Goal: Task Accomplishment & Management: Manage account settings

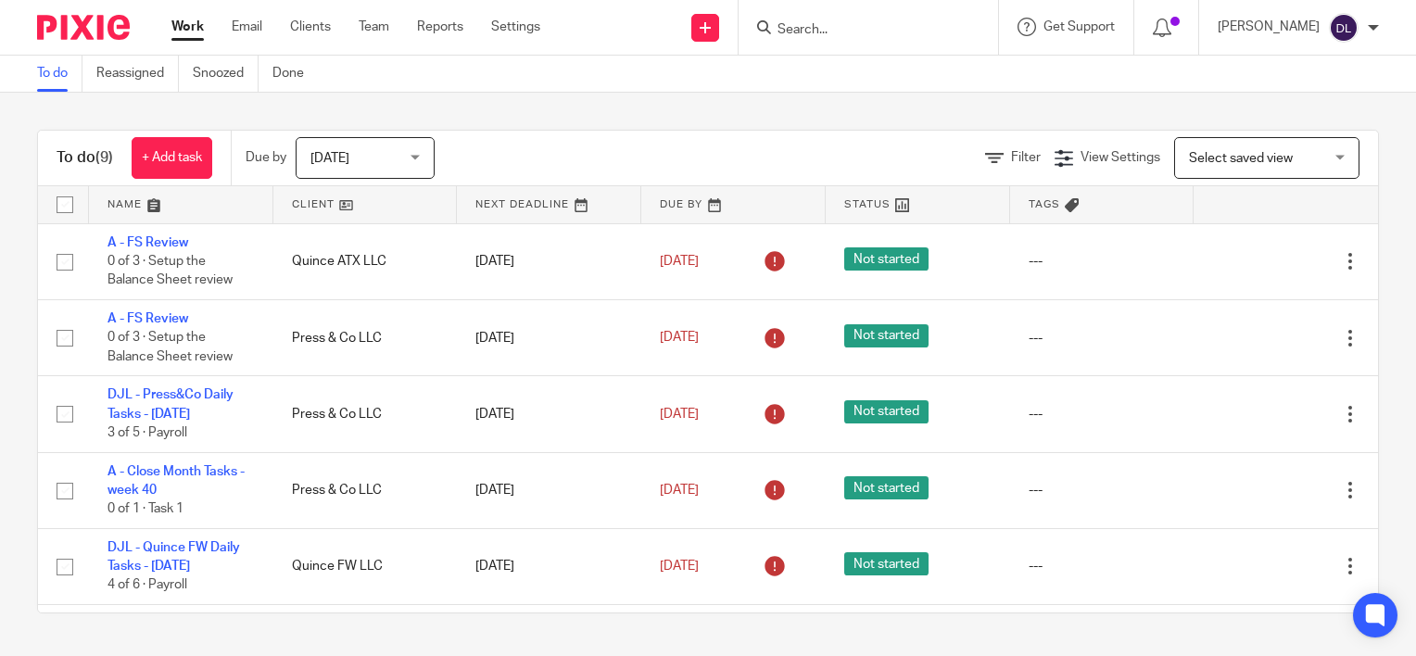
click at [131, 200] on link at bounding box center [181, 204] width 184 height 37
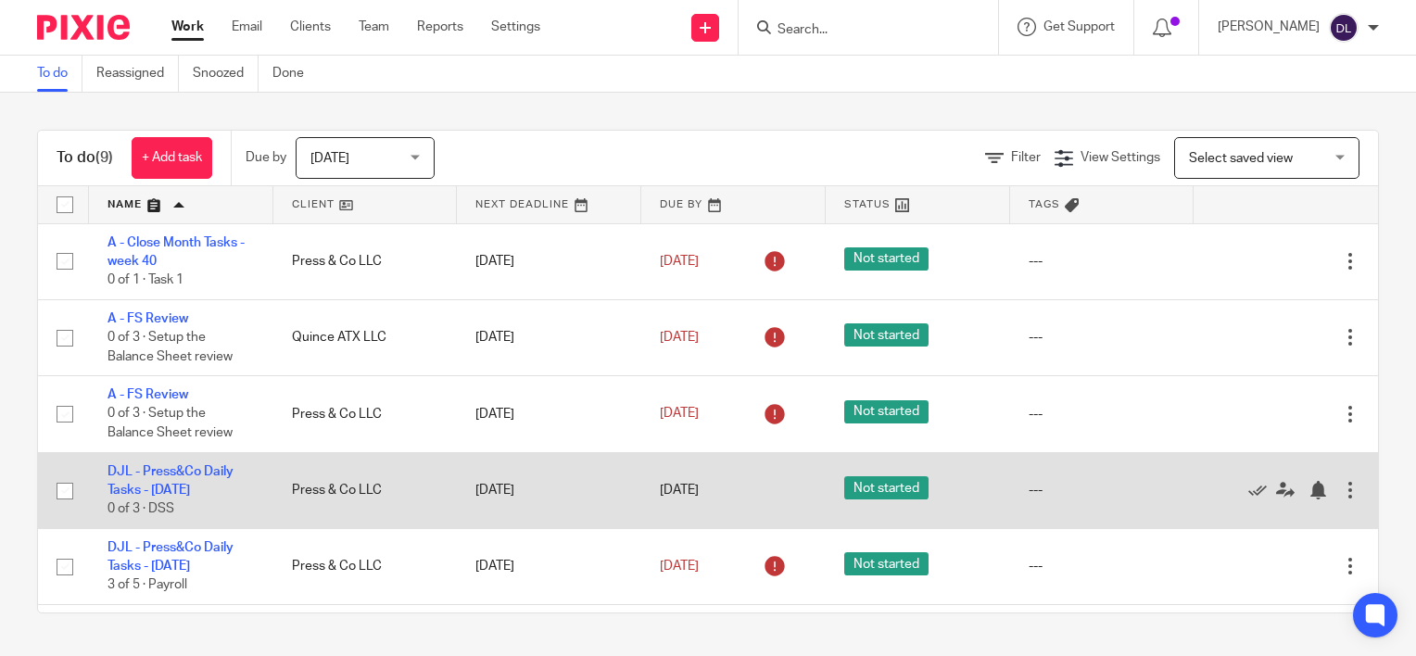
click at [698, 481] on td "[DATE]" at bounding box center [733, 490] width 184 height 76
click at [171, 471] on link "DJL - Press&Co Daily Tasks - [DATE]" at bounding box center [171, 481] width 126 height 32
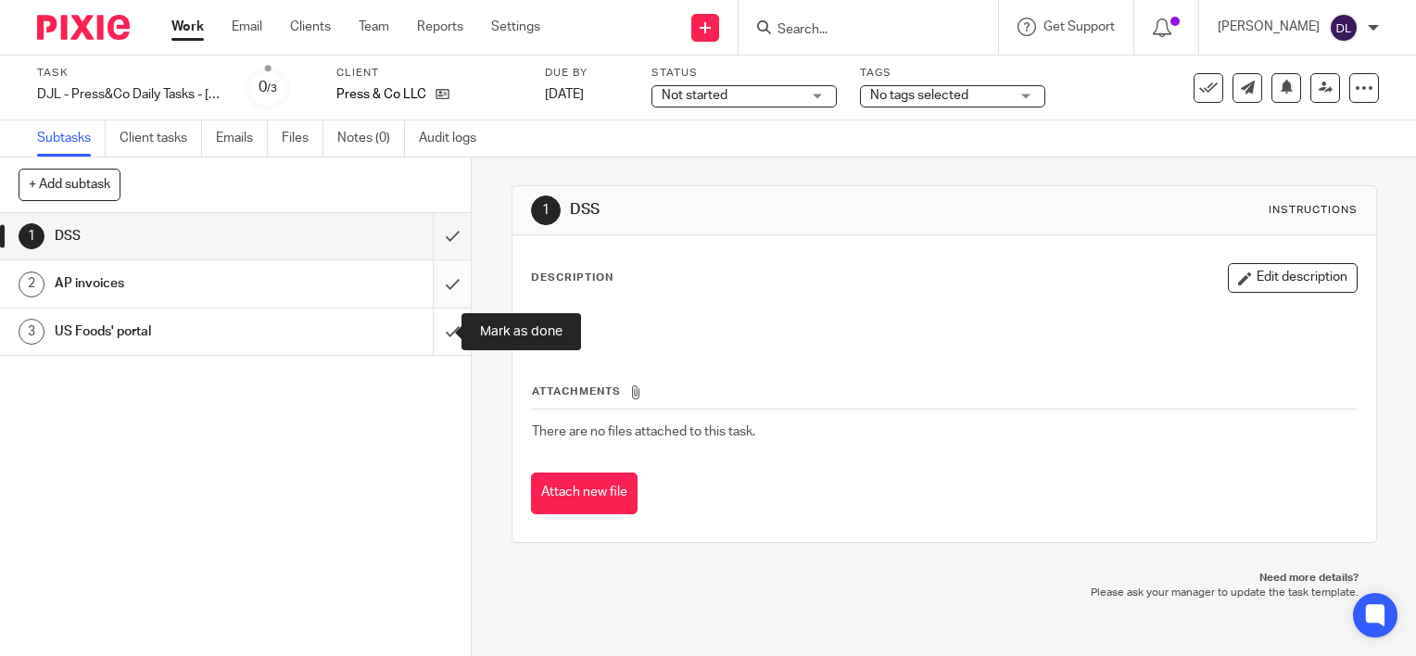
drag, startPoint x: 424, startPoint y: 319, endPoint x: 424, endPoint y: 293, distance: 26.0
click at [424, 317] on input "submit" at bounding box center [235, 332] width 471 height 46
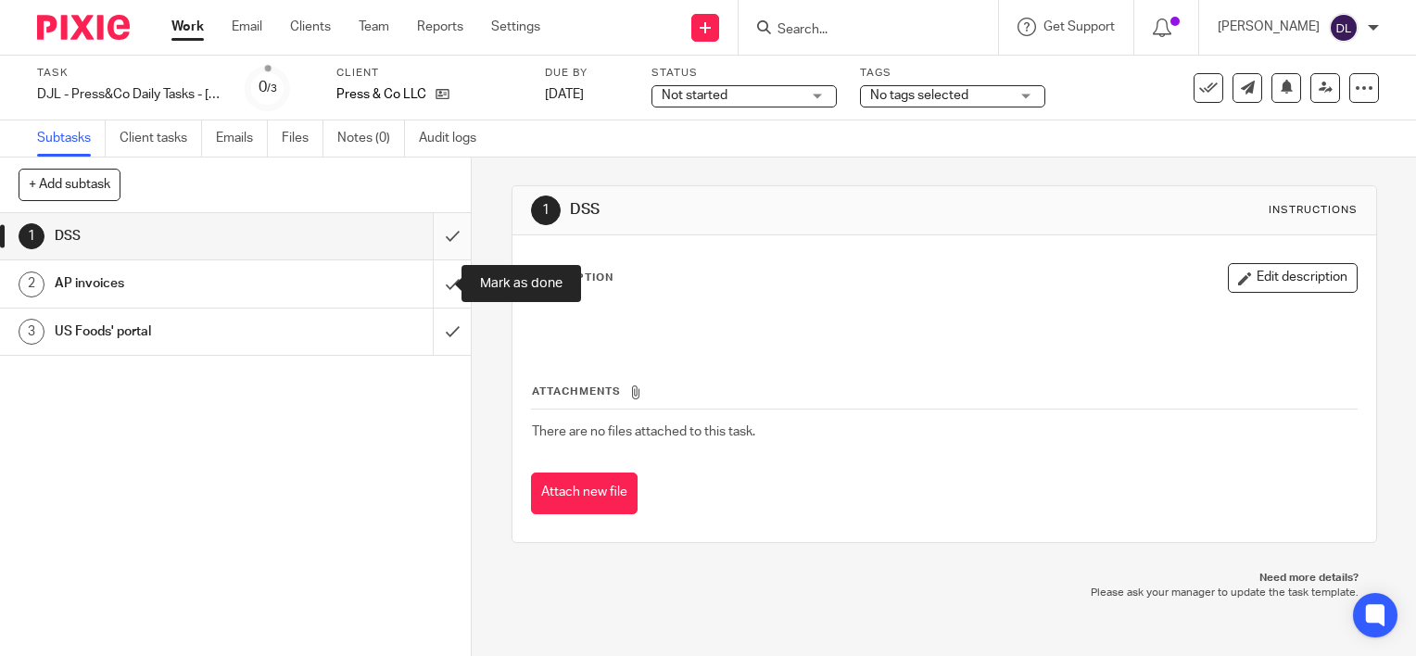
drag, startPoint x: 424, startPoint y: 278, endPoint x: 424, endPoint y: 245, distance: 33.4
click at [424, 275] on input "submit" at bounding box center [235, 283] width 471 height 46
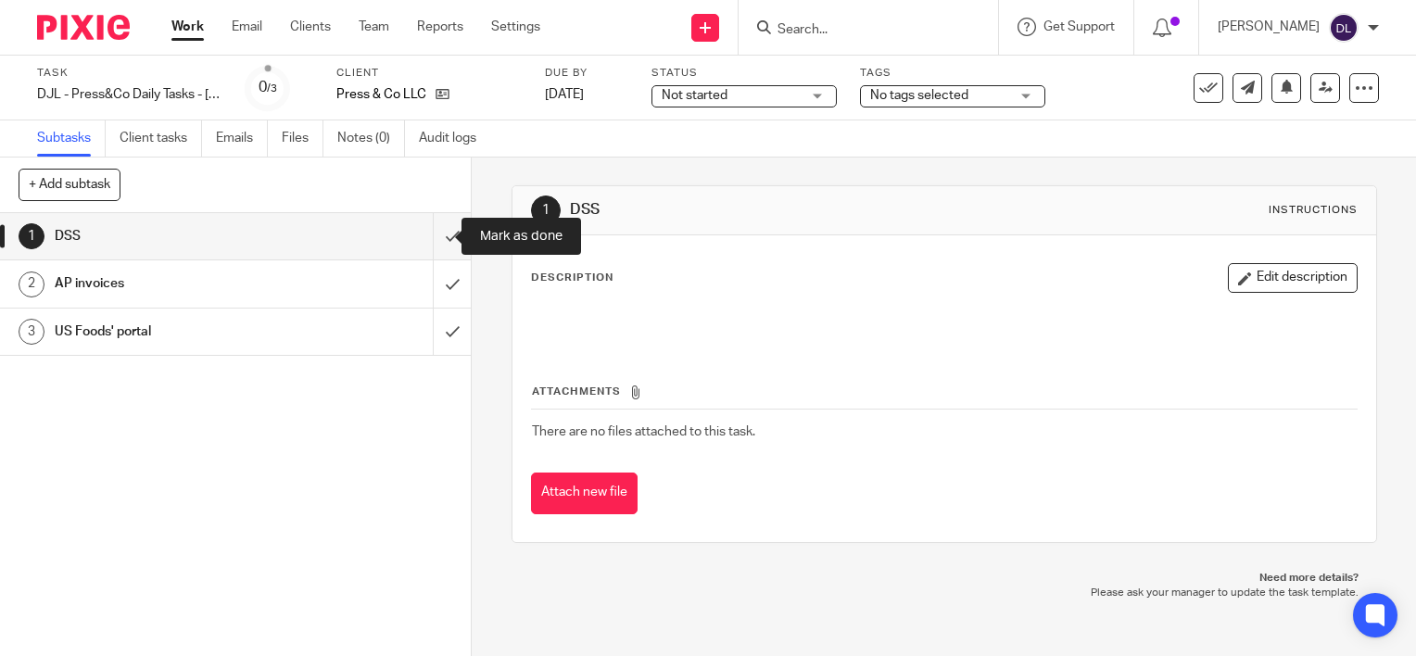
drag, startPoint x: 424, startPoint y: 242, endPoint x: 409, endPoint y: 230, distance: 19.1
click at [424, 241] on input "submit" at bounding box center [235, 236] width 471 height 46
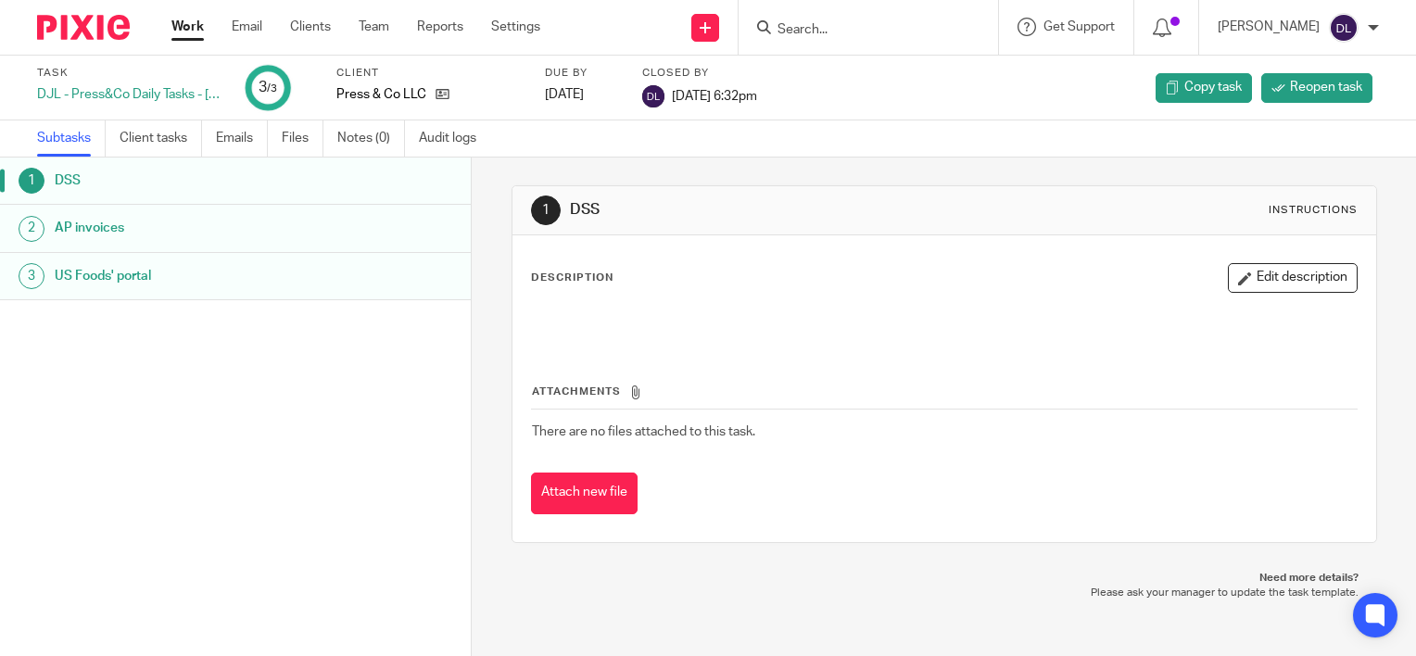
click at [193, 29] on link "Work" at bounding box center [187, 27] width 32 height 19
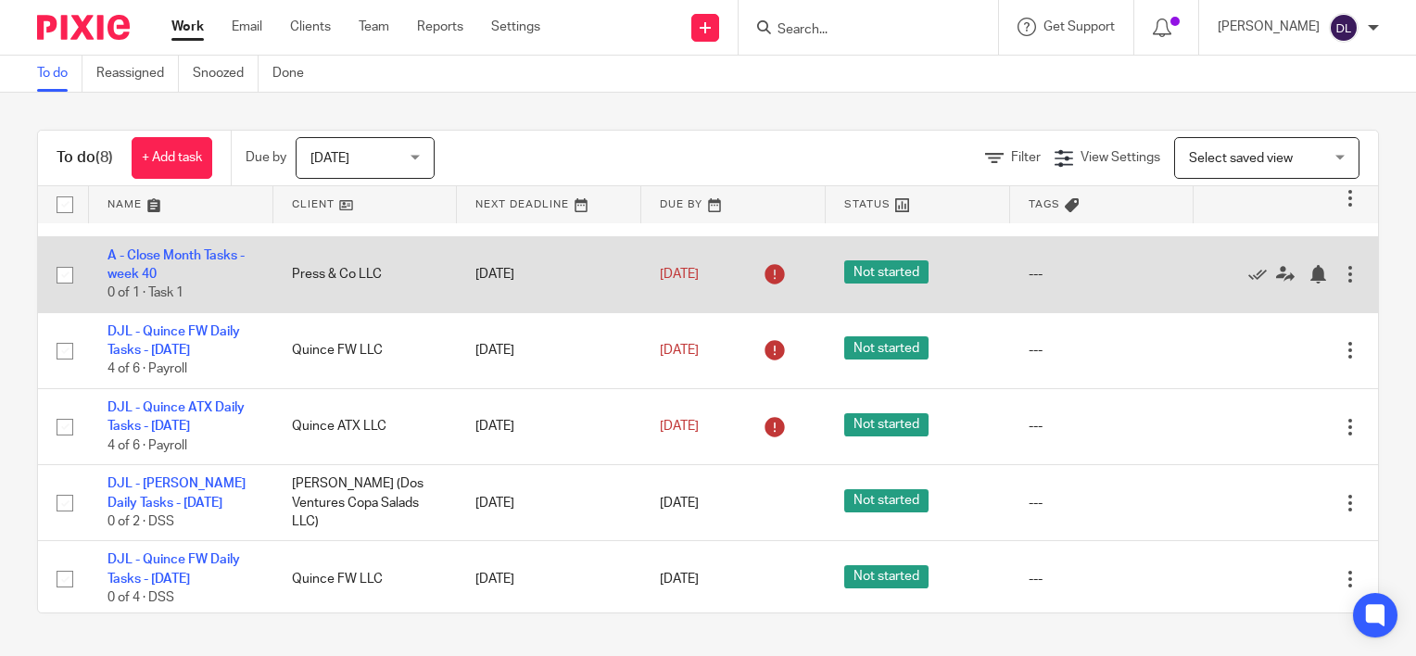
scroll to position [222, 0]
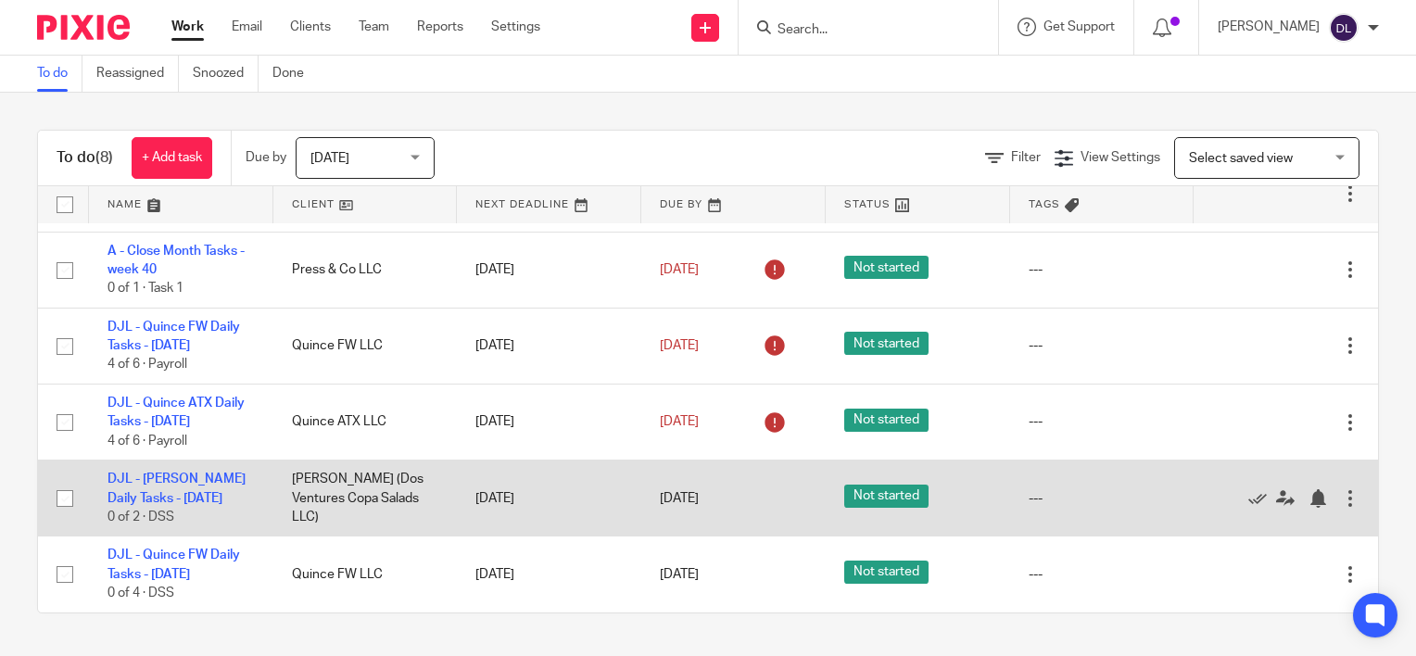
click at [1341, 491] on div at bounding box center [1350, 498] width 19 height 19
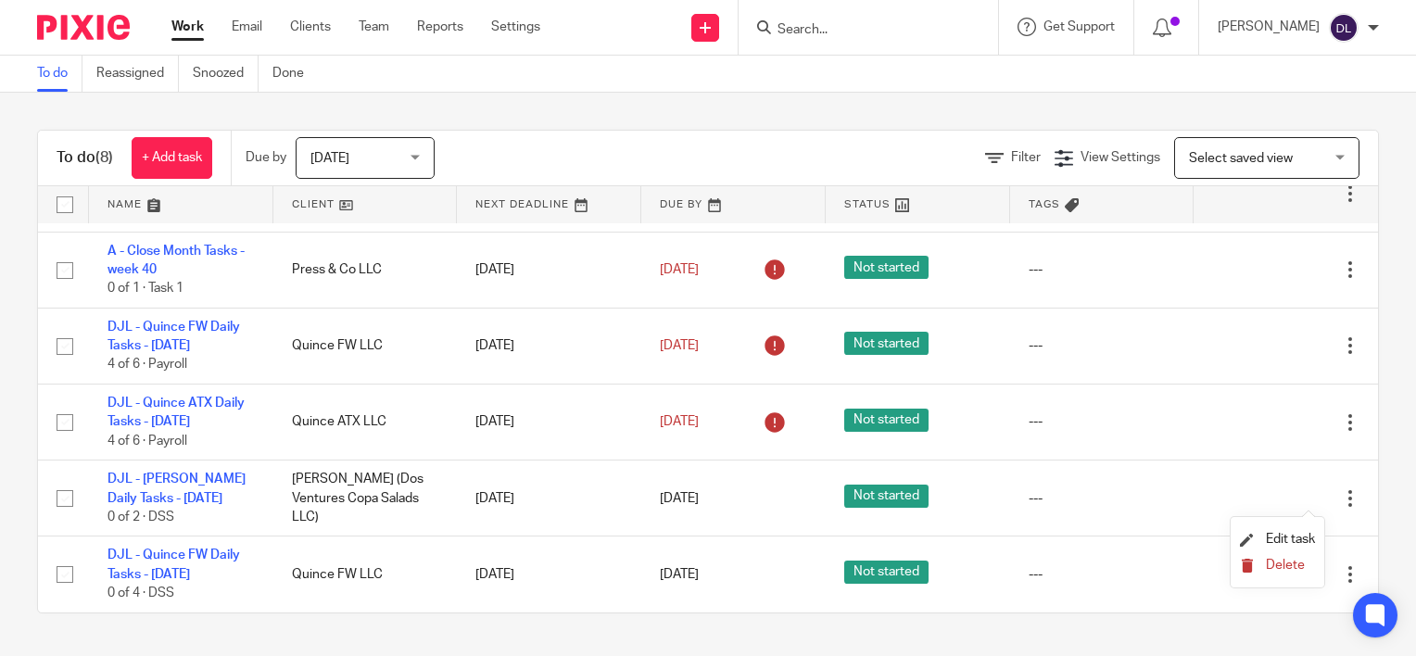
click at [1279, 559] on span "Delete" at bounding box center [1285, 565] width 39 height 13
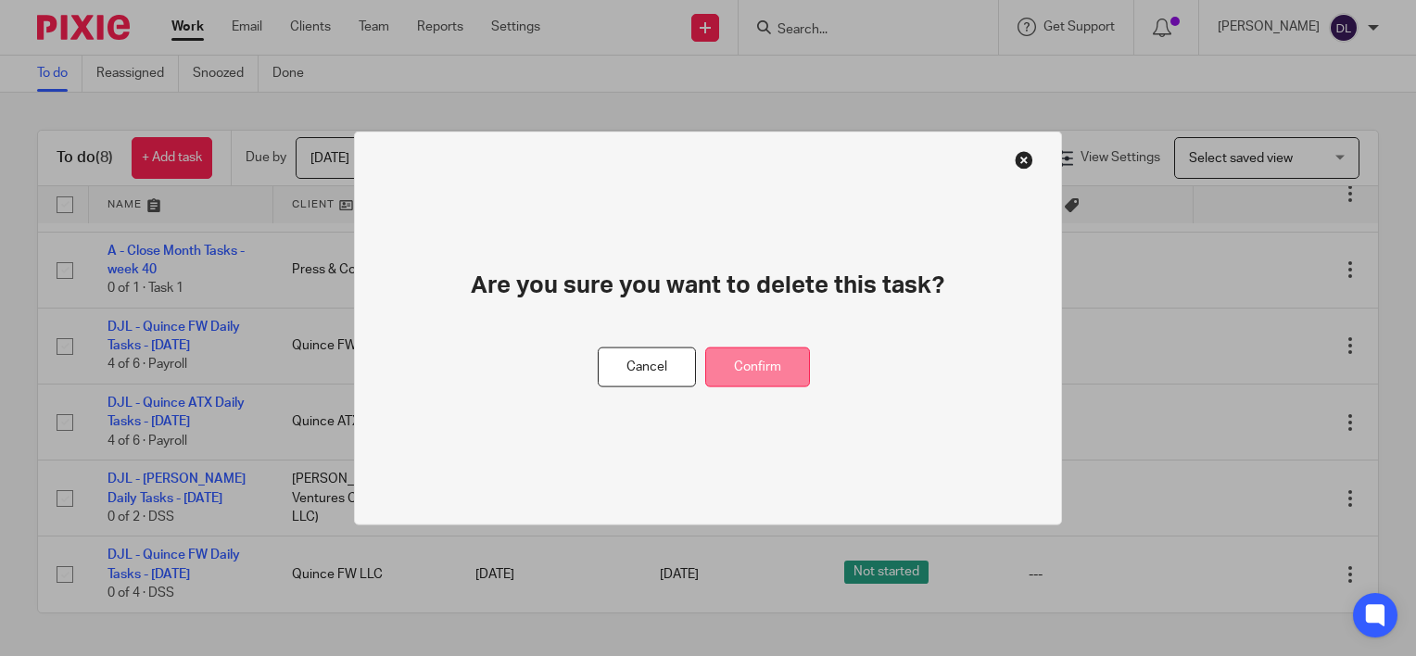
click at [780, 349] on button "Confirm" at bounding box center [757, 368] width 105 height 40
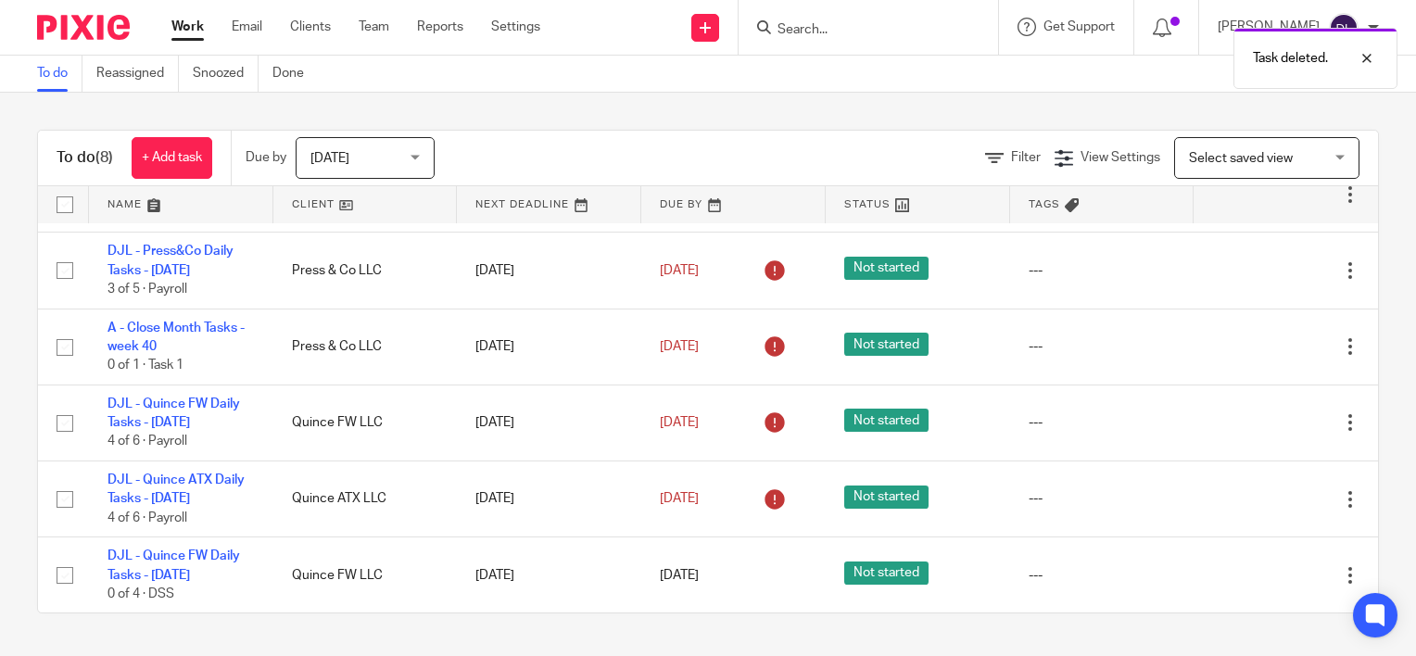
scroll to position [146, 0]
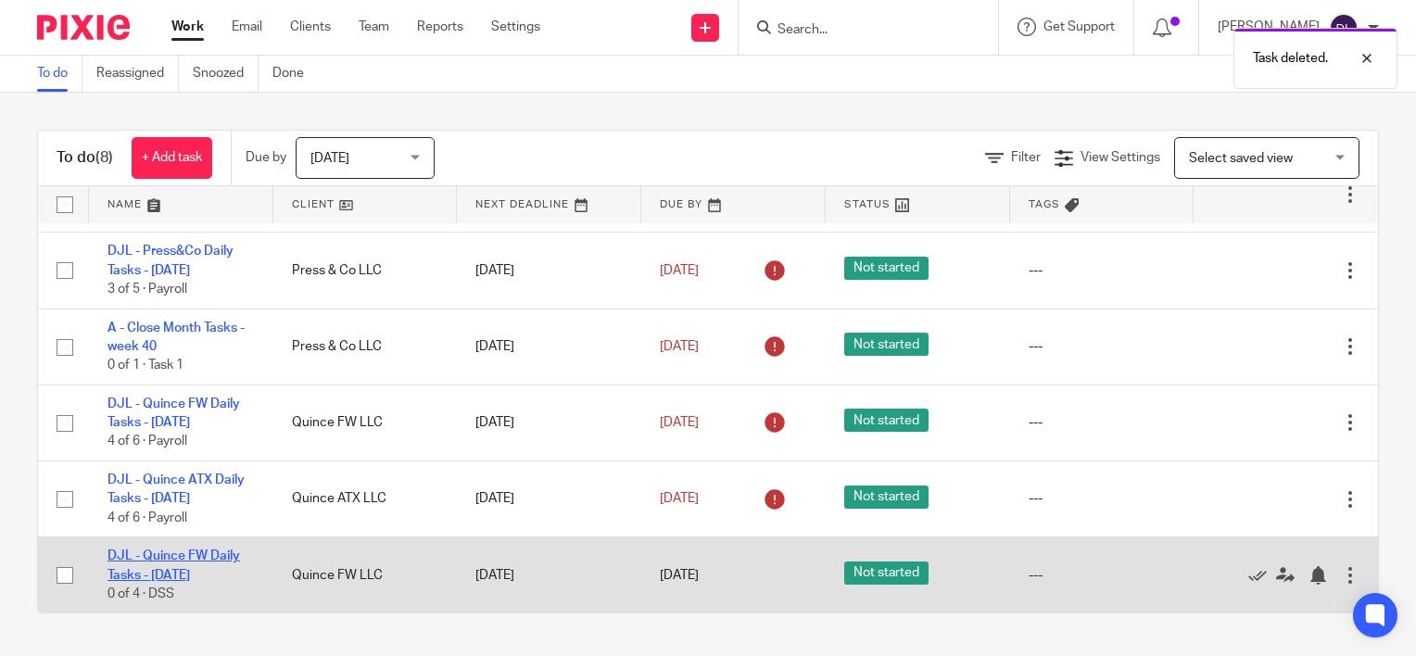
click at [211, 557] on link "DJL - Quince FW Daily Tasks - [DATE]" at bounding box center [174, 566] width 133 height 32
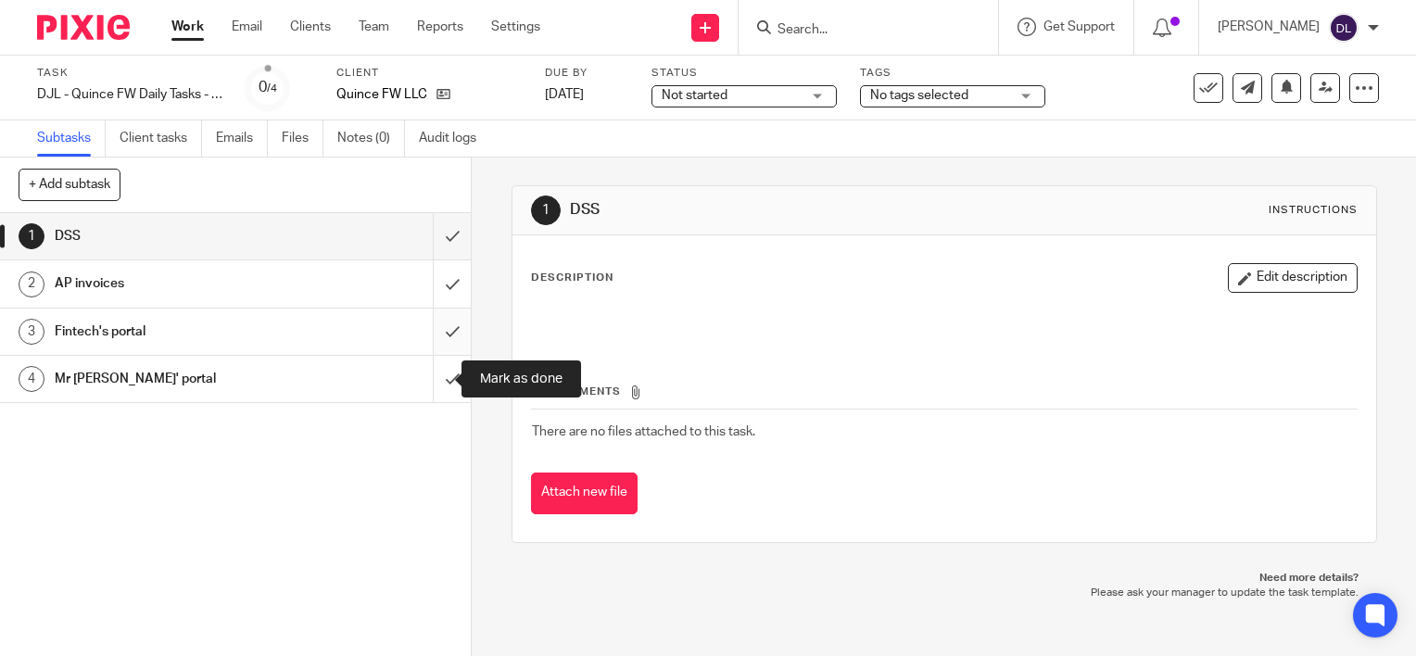
drag, startPoint x: 438, startPoint y: 384, endPoint x: 437, endPoint y: 334, distance: 50.1
click at [439, 379] on input "submit" at bounding box center [235, 379] width 471 height 46
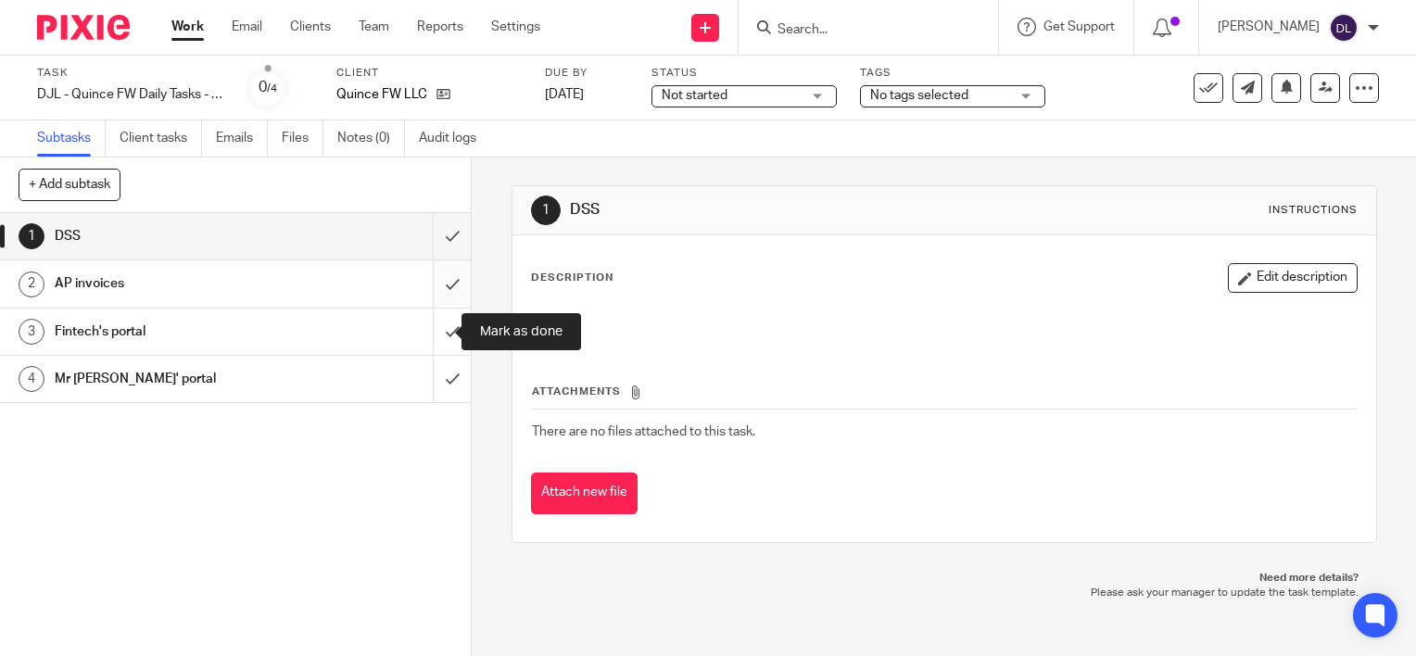
drag, startPoint x: 437, startPoint y: 328, endPoint x: 434, endPoint y: 275, distance: 53.0
click at [437, 325] on input "submit" at bounding box center [235, 332] width 471 height 46
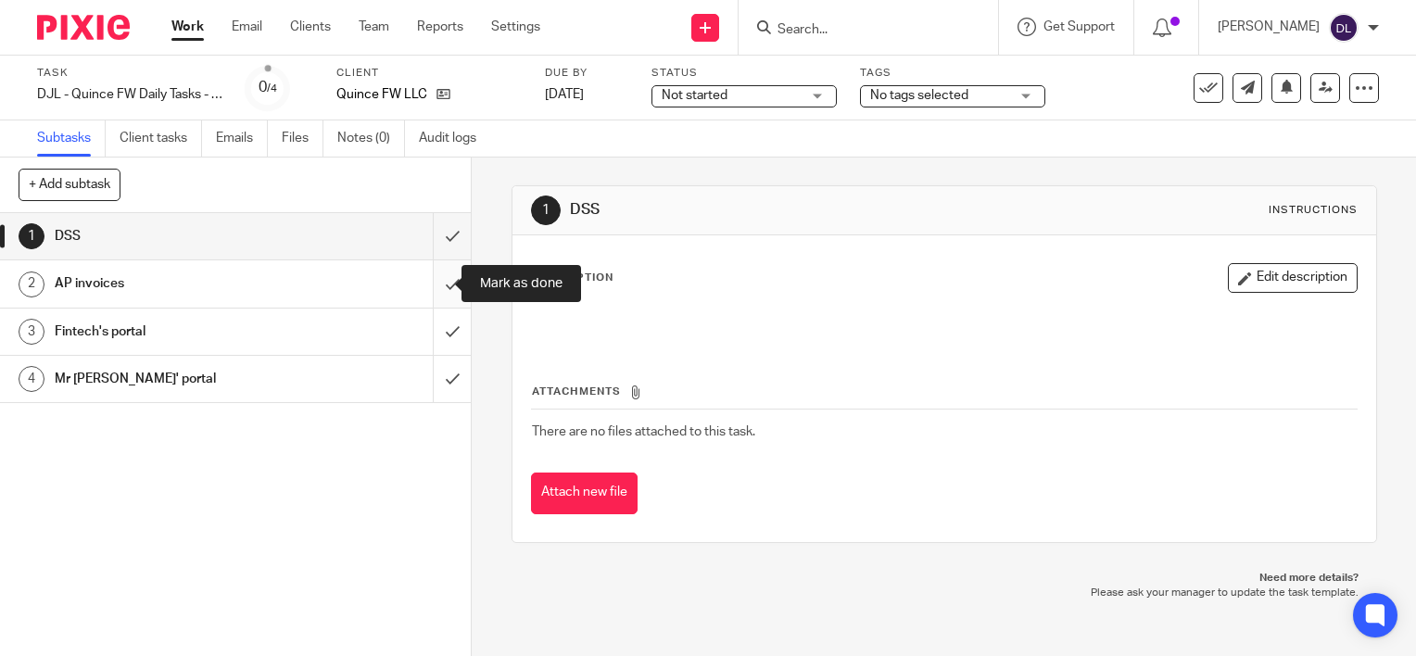
click at [434, 275] on input "submit" at bounding box center [235, 283] width 471 height 46
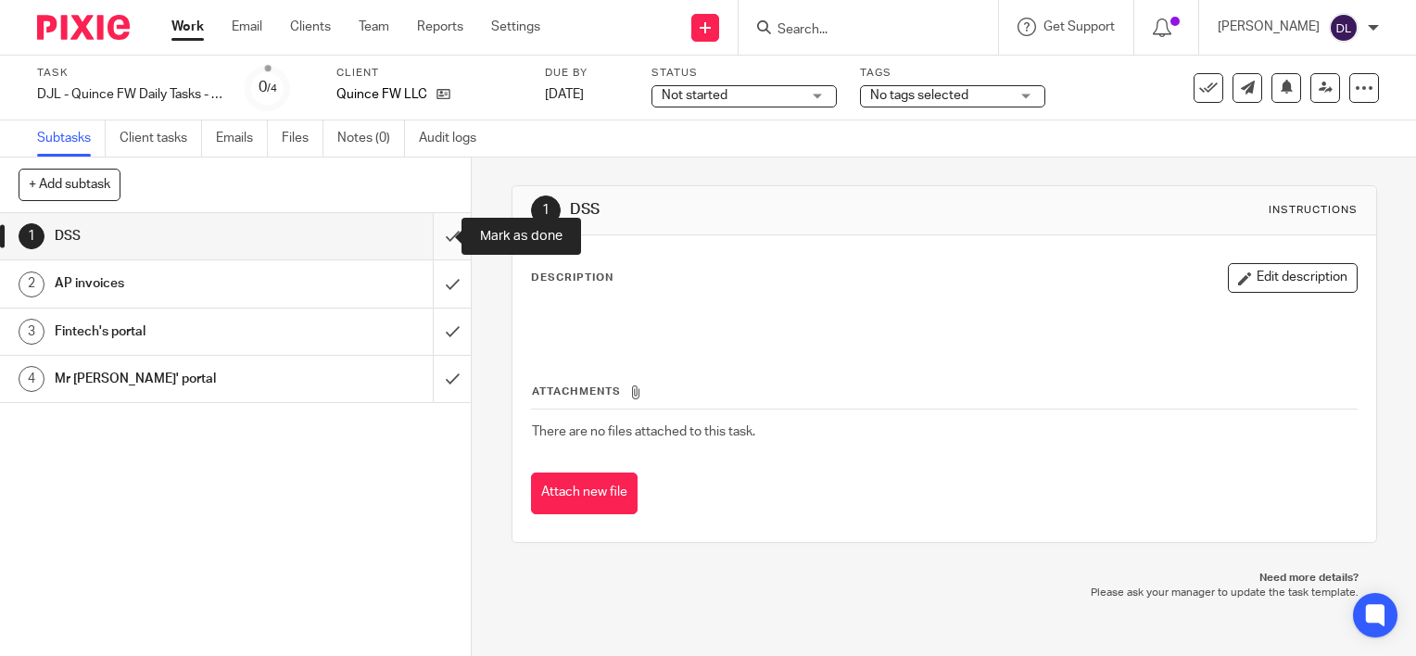
drag, startPoint x: 429, startPoint y: 236, endPoint x: 260, endPoint y: 97, distance: 219.3
click at [428, 235] on input "submit" at bounding box center [235, 236] width 471 height 46
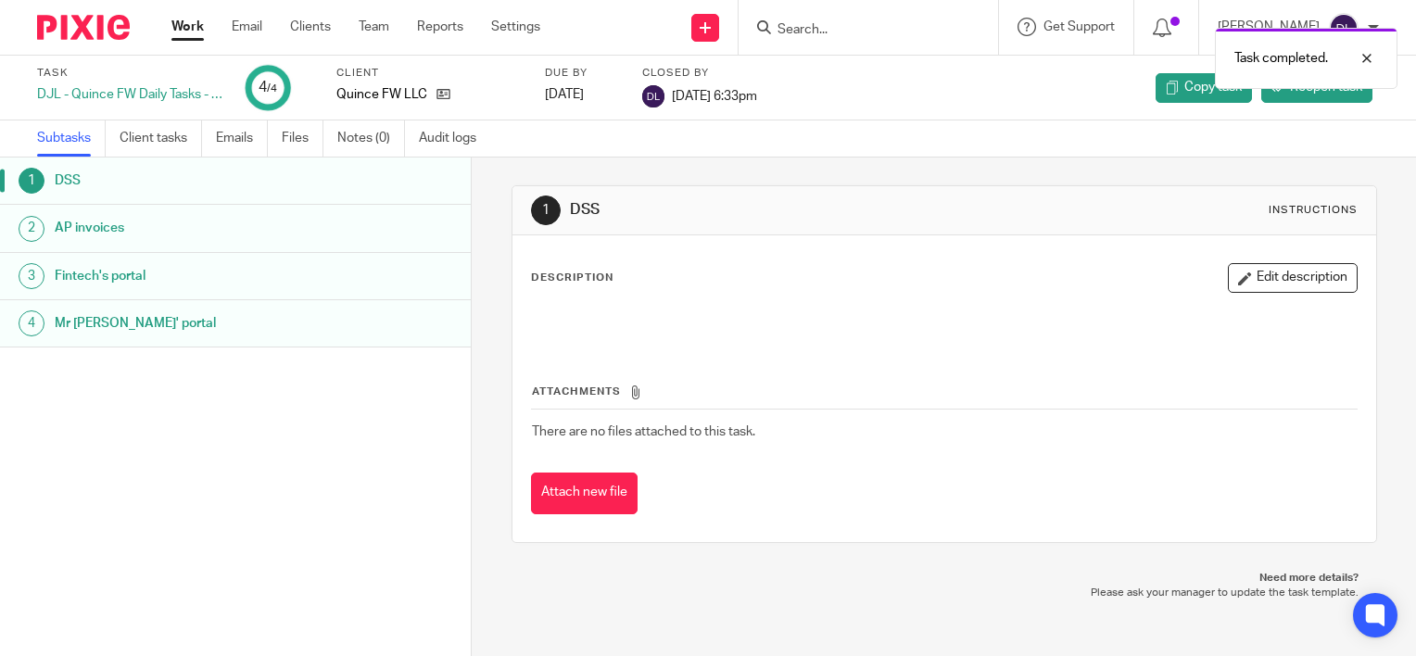
click at [184, 19] on link "Work" at bounding box center [187, 27] width 32 height 19
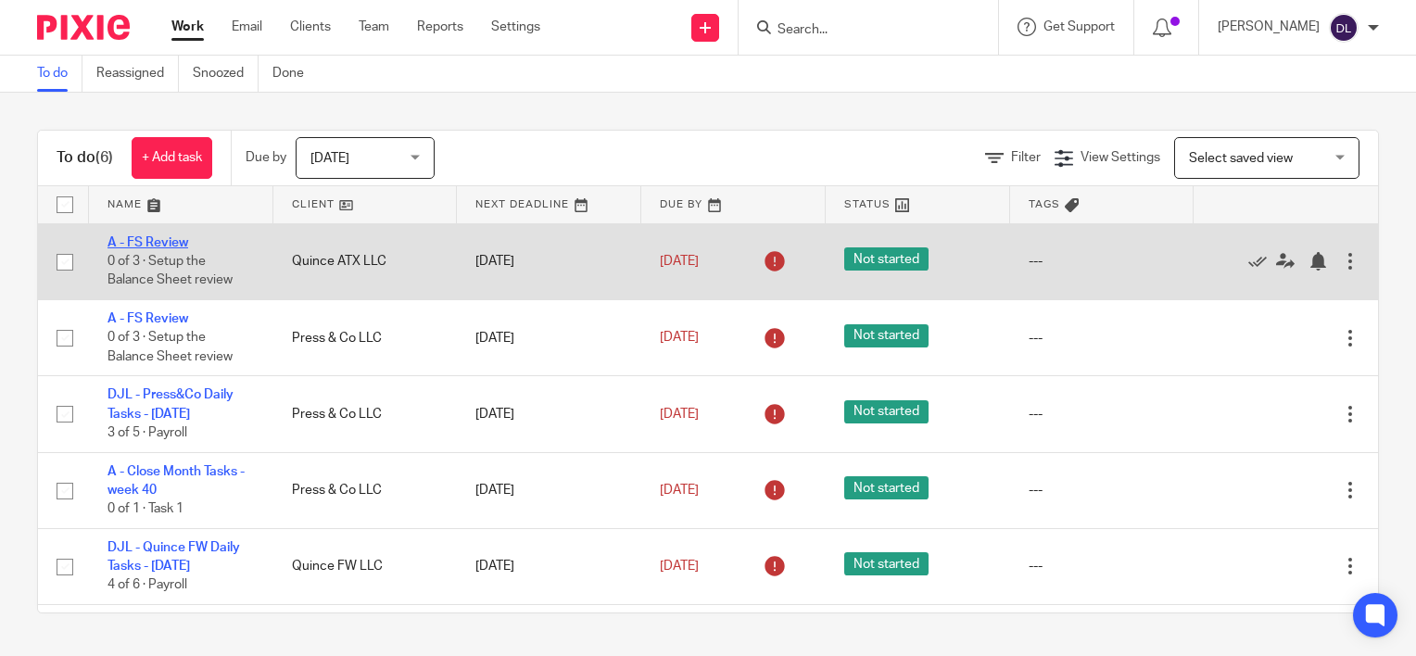
click at [152, 237] on link "A - FS Review" at bounding box center [148, 242] width 81 height 13
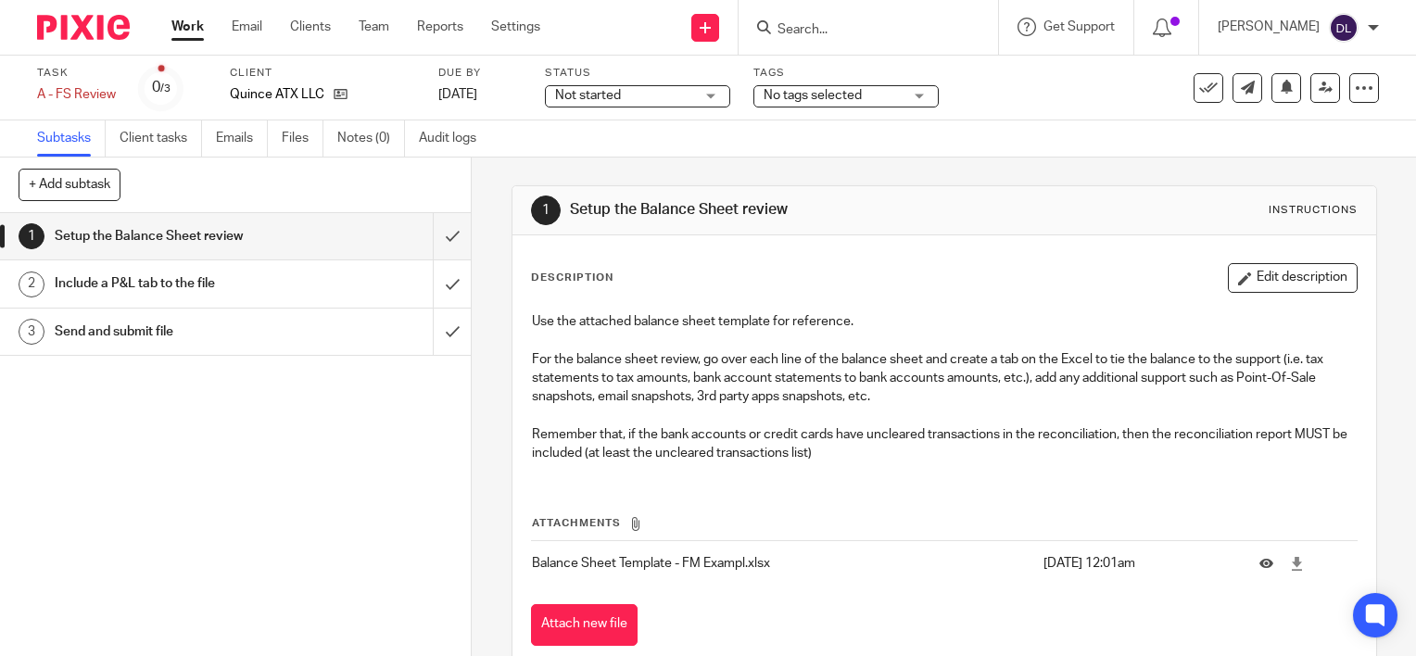
click at [187, 31] on link "Work" at bounding box center [187, 27] width 32 height 19
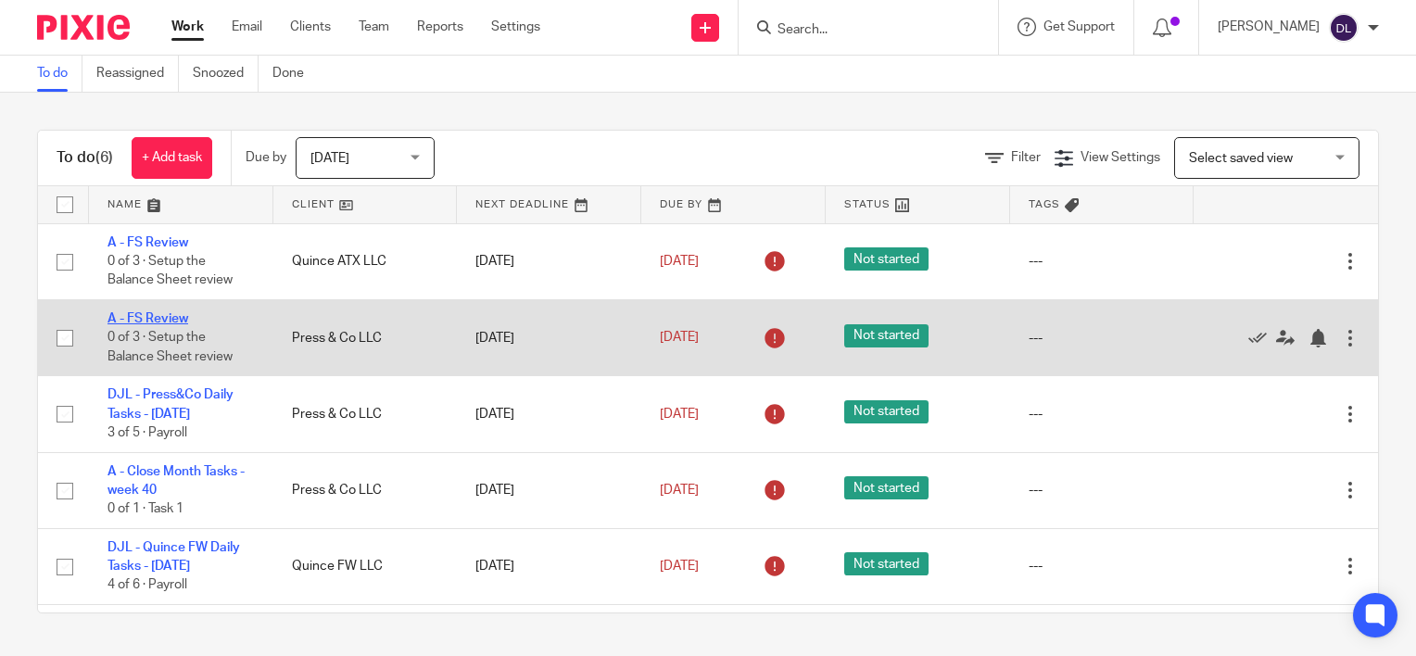
click at [173, 322] on link "A - FS Review" at bounding box center [148, 318] width 81 height 13
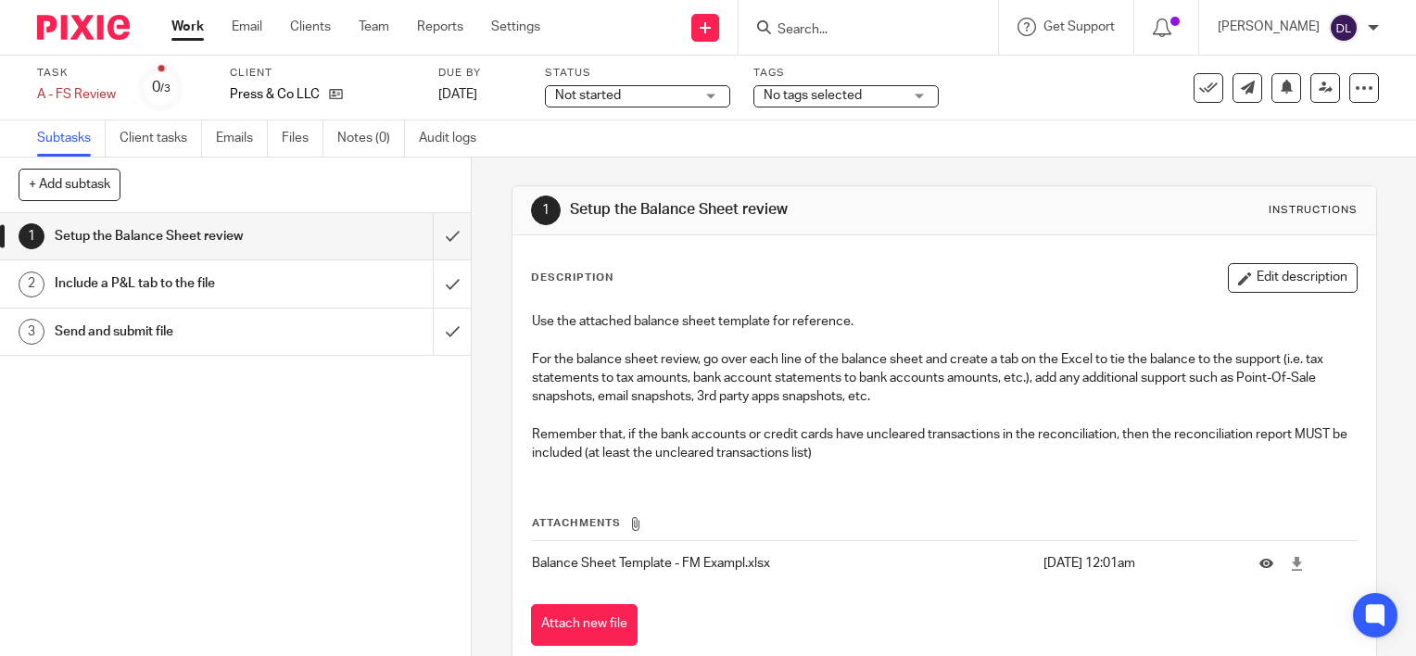
click at [330, 319] on div "Send and submit file" at bounding box center [235, 332] width 361 height 28
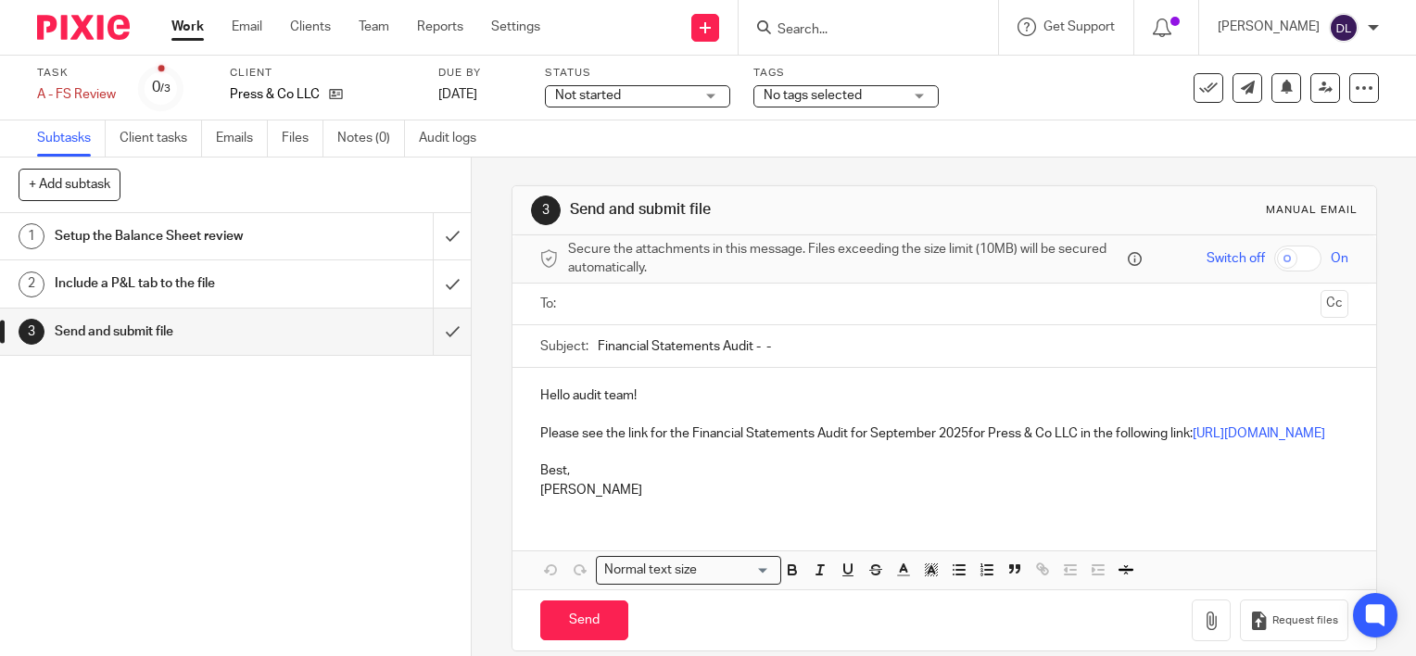
click at [184, 27] on link "Work" at bounding box center [187, 27] width 32 height 19
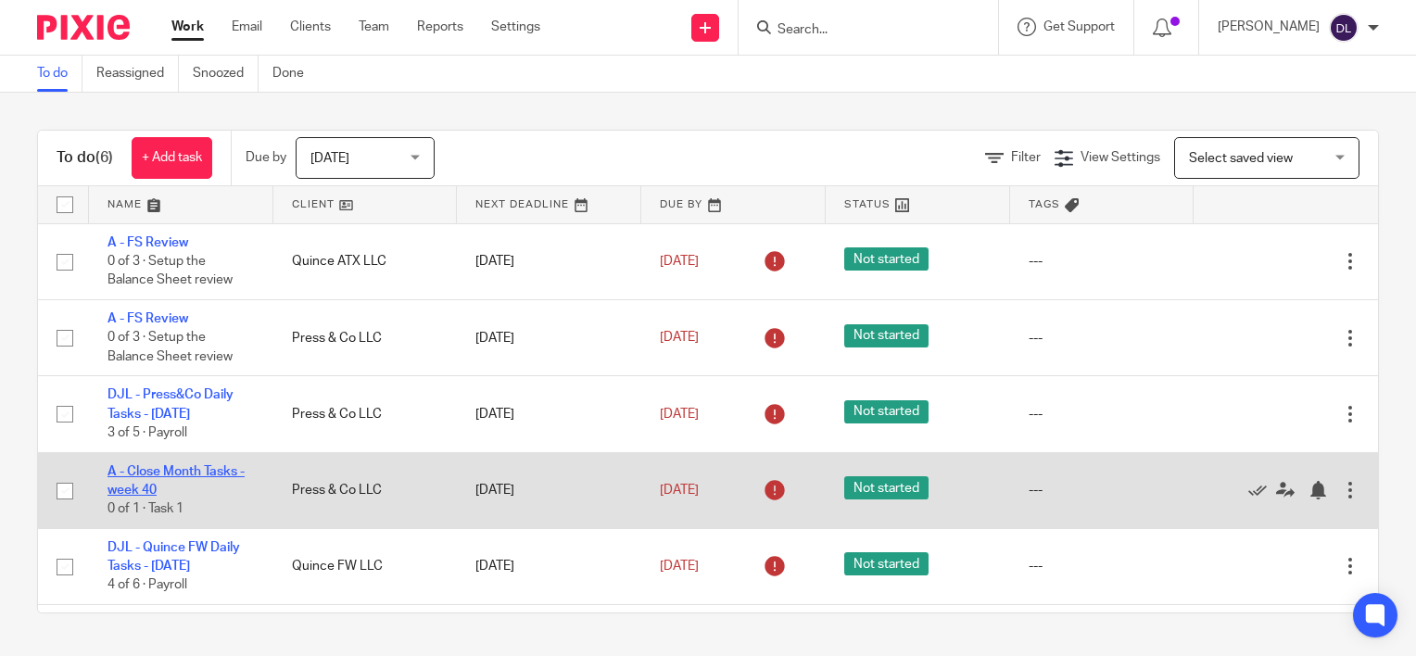
click at [191, 472] on link "A - Close Month Tasks - week 40" at bounding box center [176, 481] width 137 height 32
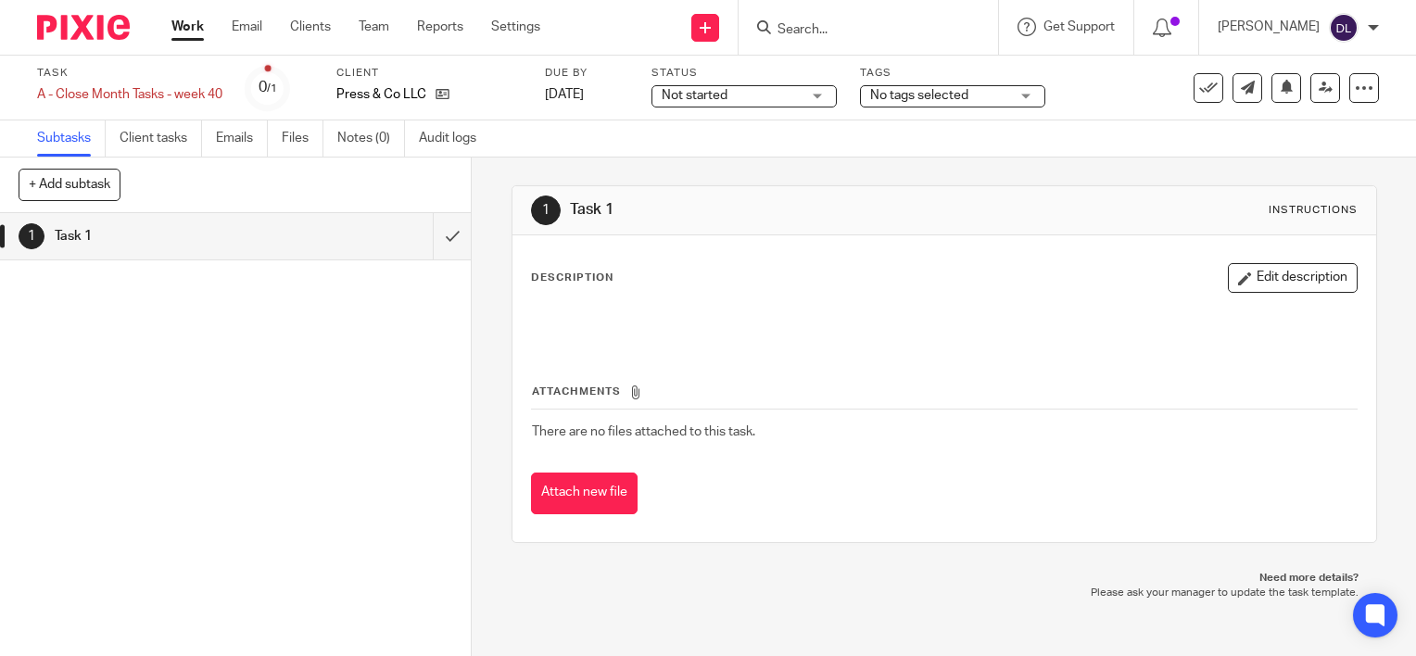
click at [197, 44] on div "Work Email Clients Team Reports Settings Work Email Clients Team Reports Settin…" at bounding box center [360, 27] width 415 height 55
click at [191, 33] on link "Work" at bounding box center [187, 27] width 32 height 19
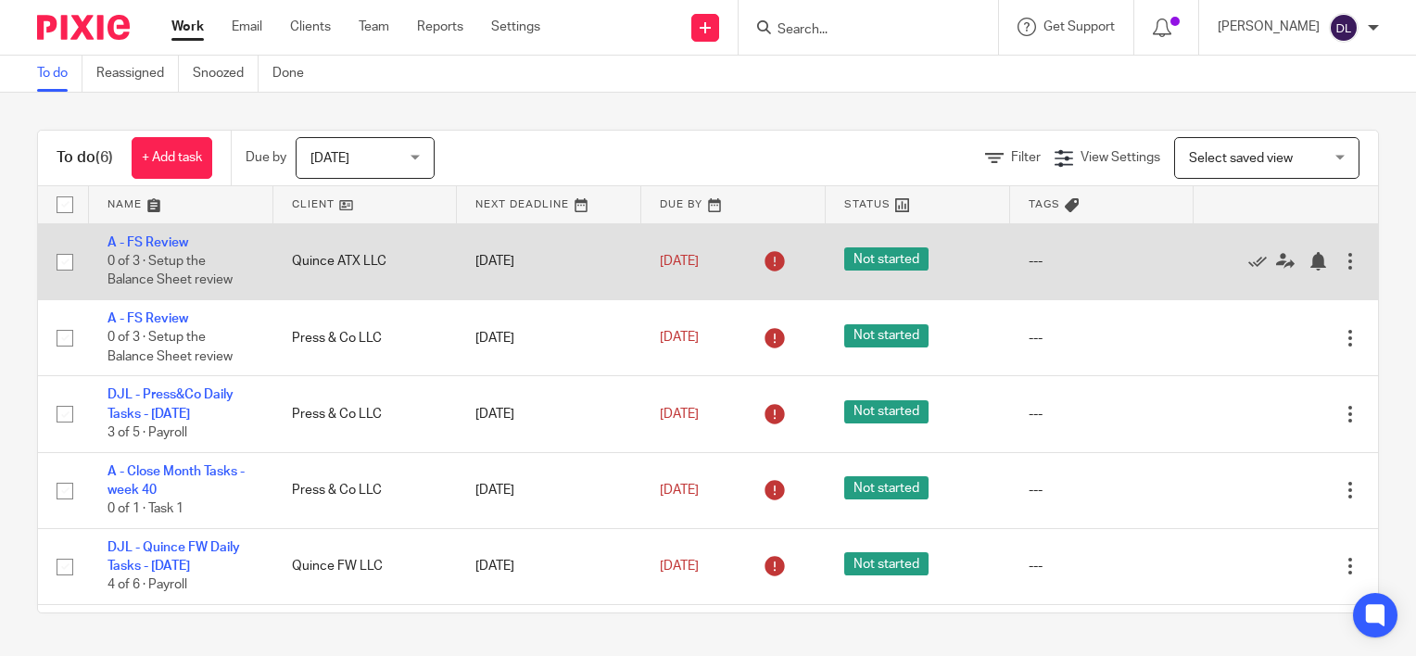
click at [1341, 260] on div at bounding box center [1350, 261] width 19 height 19
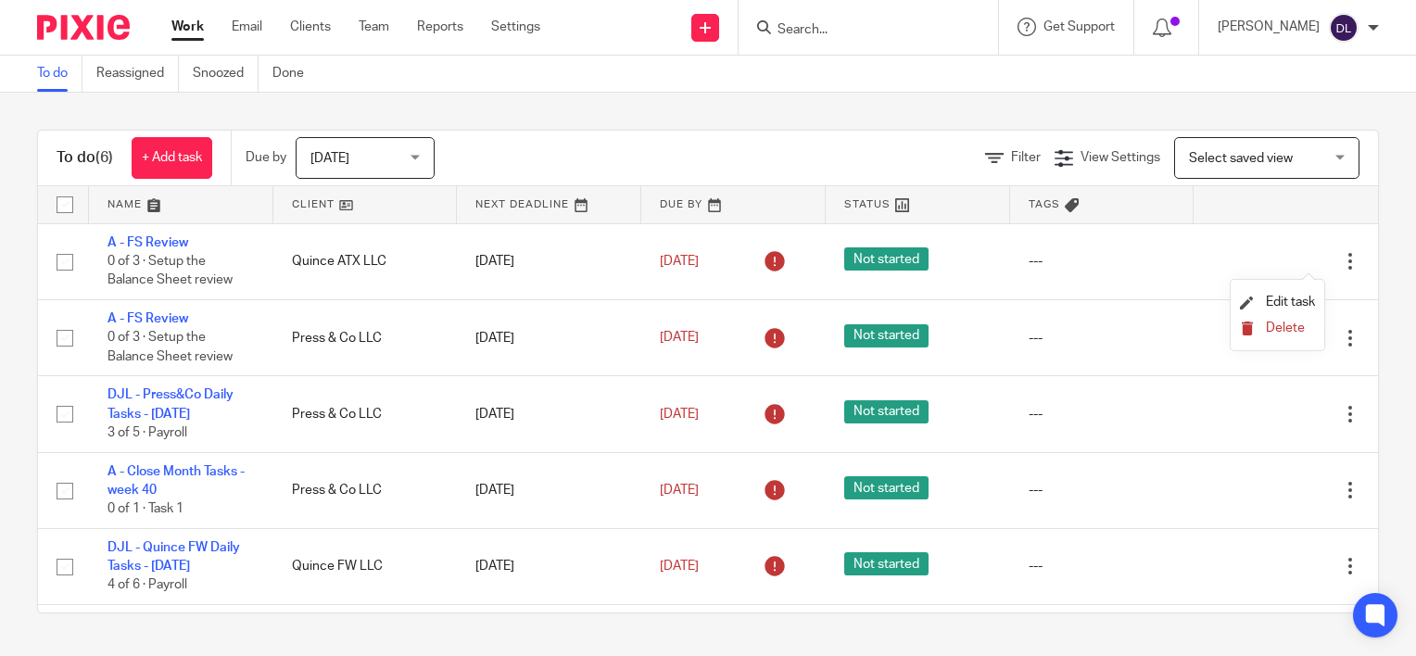
click at [1287, 323] on span "Delete" at bounding box center [1285, 328] width 39 height 13
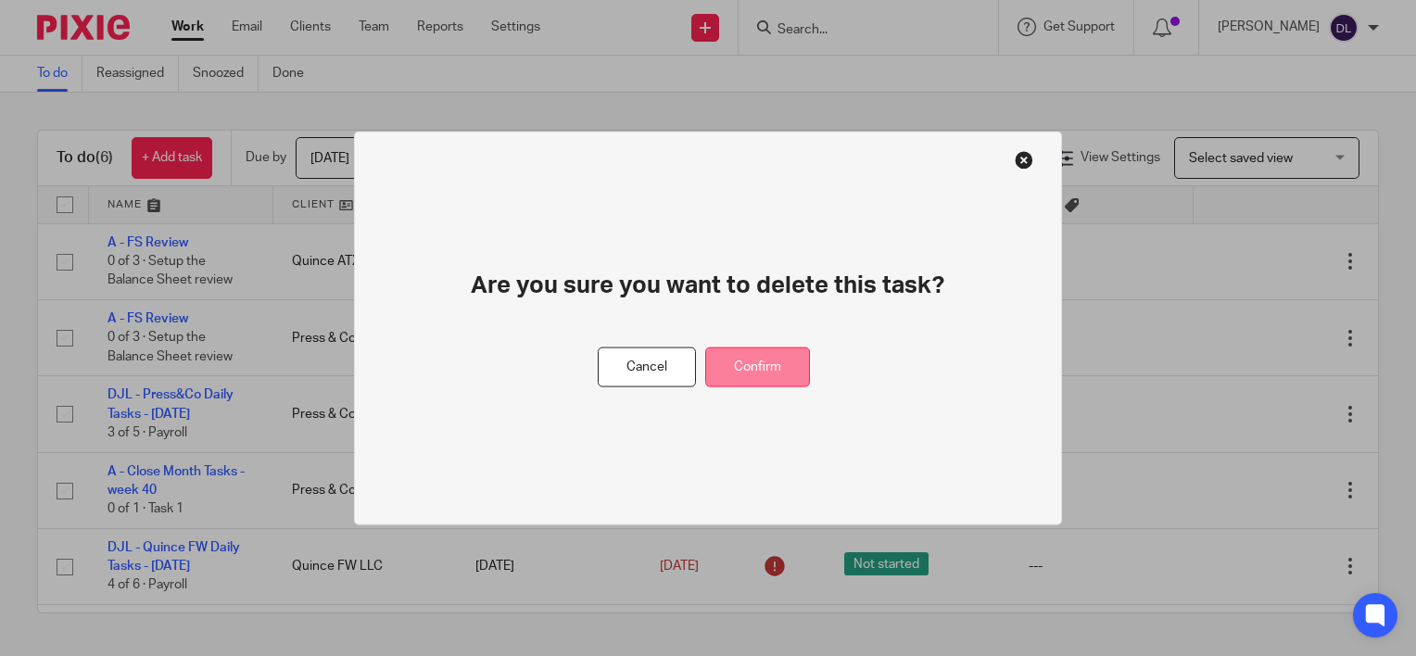
click at [790, 350] on button "Confirm" at bounding box center [757, 368] width 105 height 40
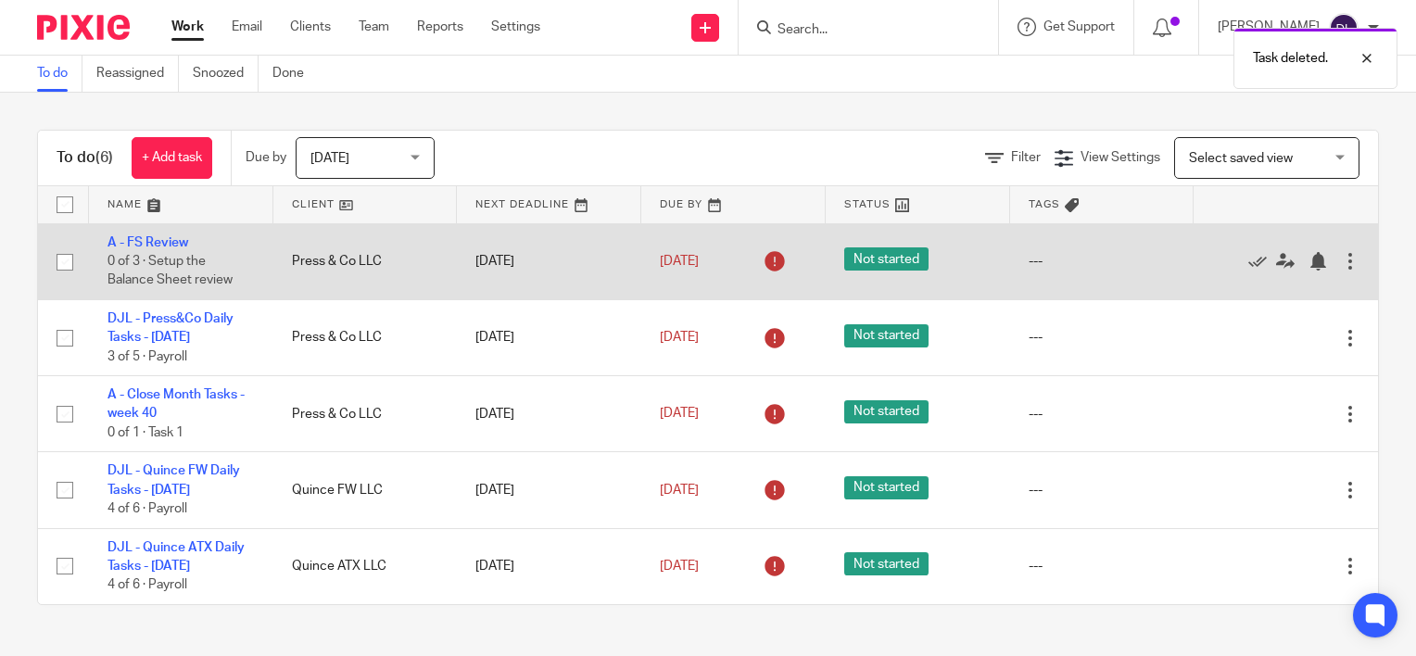
click at [1321, 248] on div "Edit task Delete" at bounding box center [1285, 261] width 147 height 46
click at [1341, 260] on div at bounding box center [1350, 261] width 19 height 19
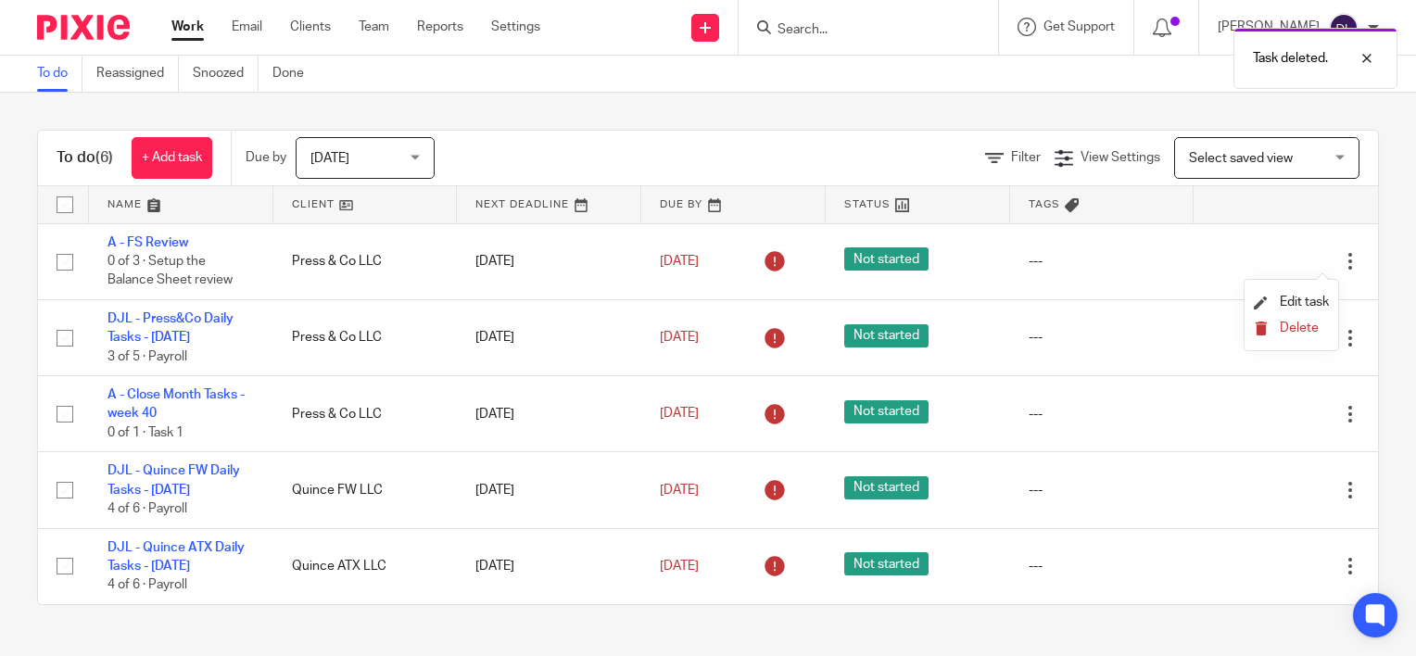
click at [1283, 330] on span "Delete" at bounding box center [1299, 328] width 39 height 13
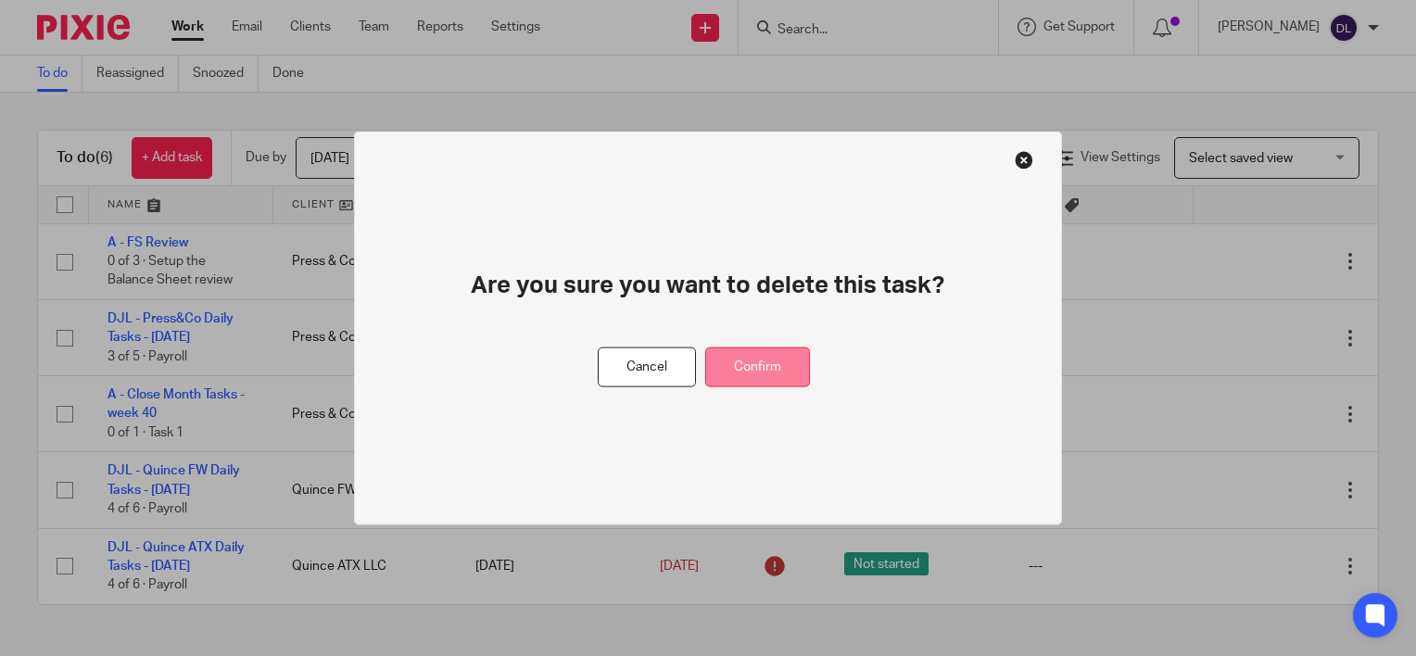
click at [789, 371] on button "Confirm" at bounding box center [757, 368] width 105 height 40
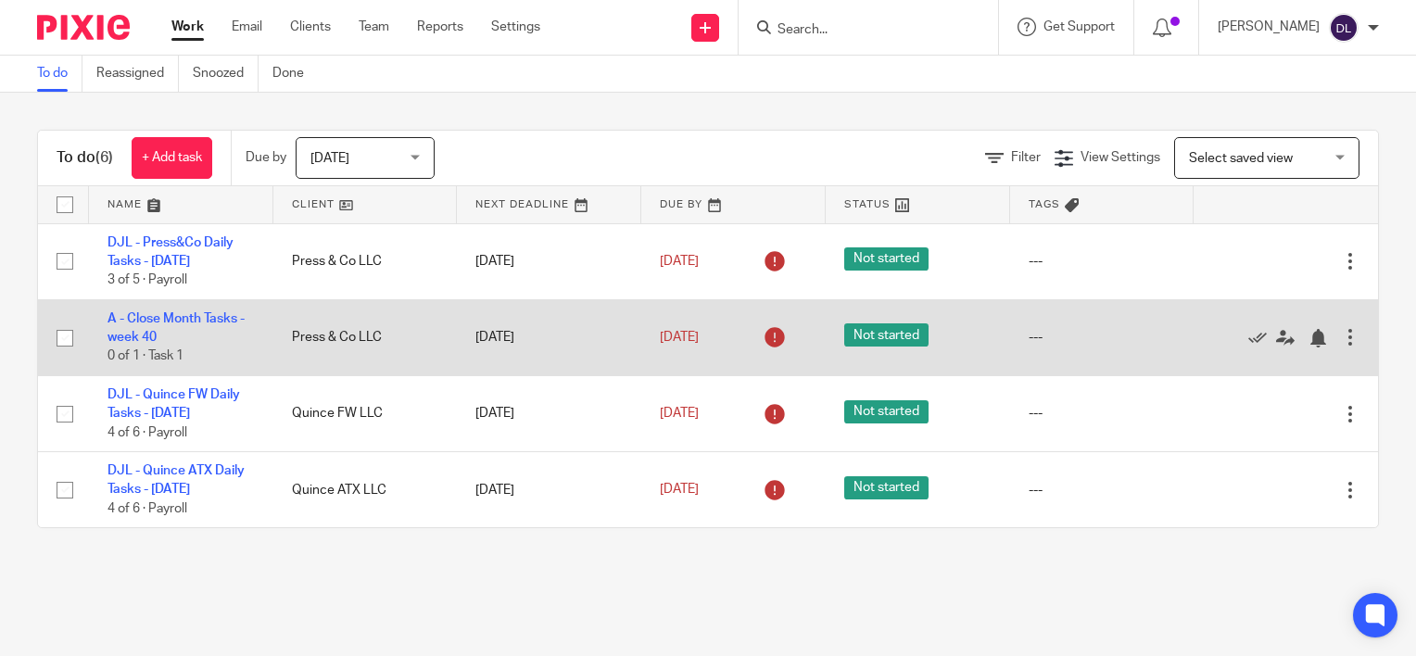
click at [1341, 336] on div at bounding box center [1350, 337] width 19 height 19
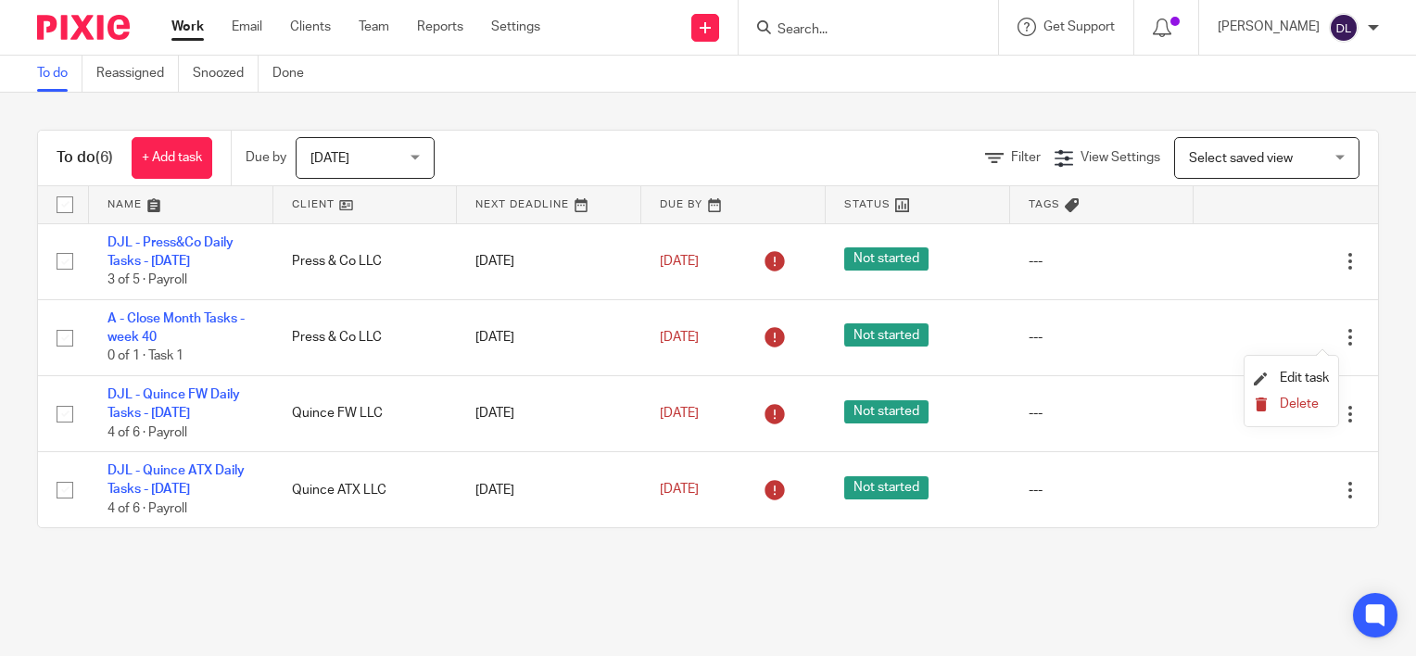
click at [1275, 407] on button "Delete" at bounding box center [1291, 405] width 75 height 15
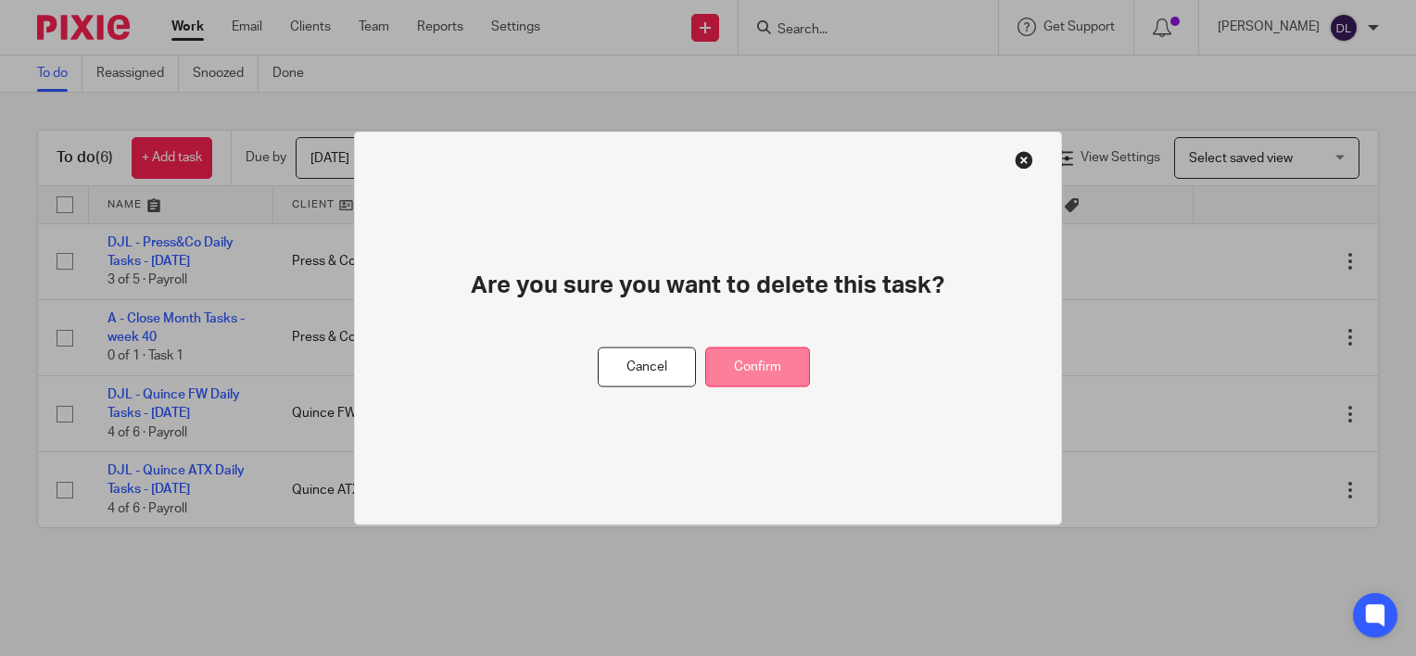
click at [753, 367] on button "Confirm" at bounding box center [757, 368] width 105 height 40
